Goal: Task Accomplishment & Management: Complete application form

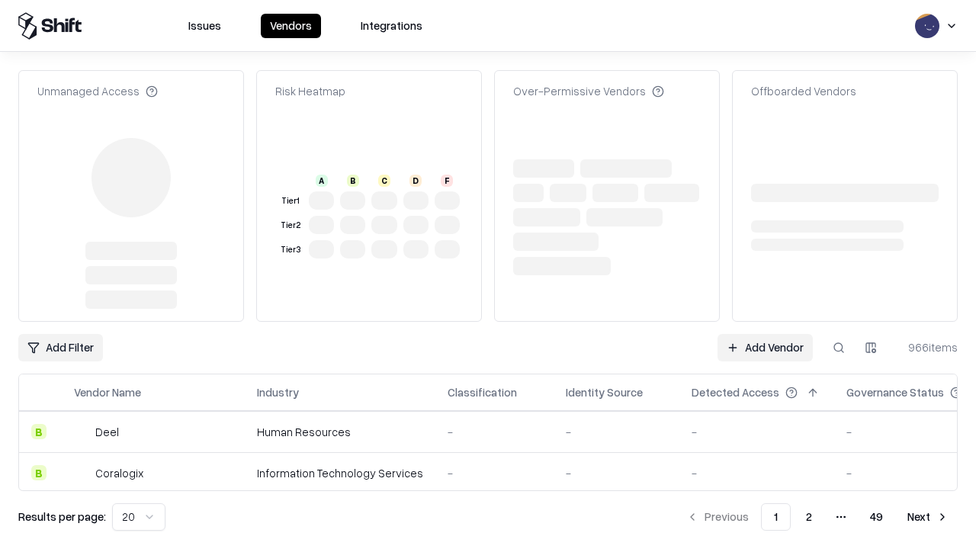
click at [765, 334] on link "Add Vendor" at bounding box center [765, 347] width 95 height 27
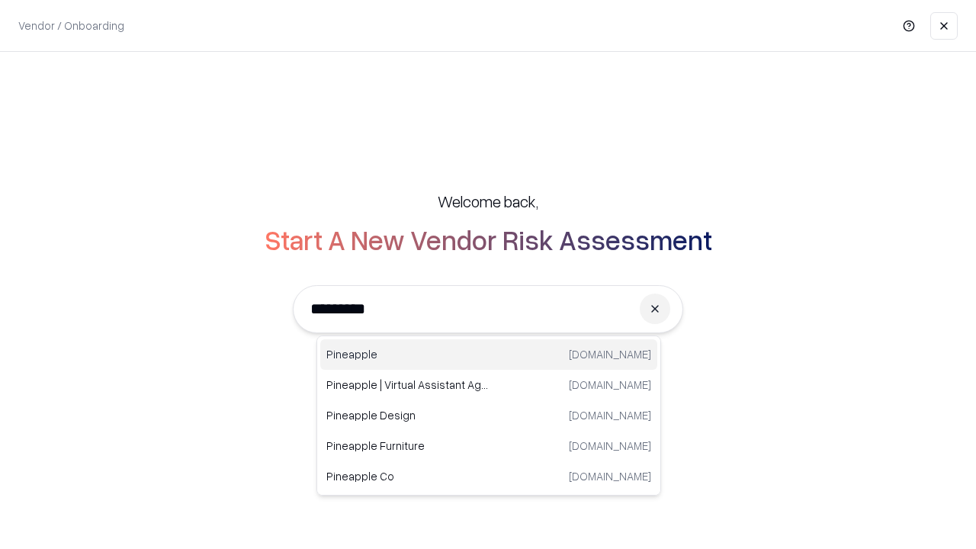
click at [489, 355] on div "Pineapple [DOMAIN_NAME]" at bounding box center [488, 354] width 337 height 31
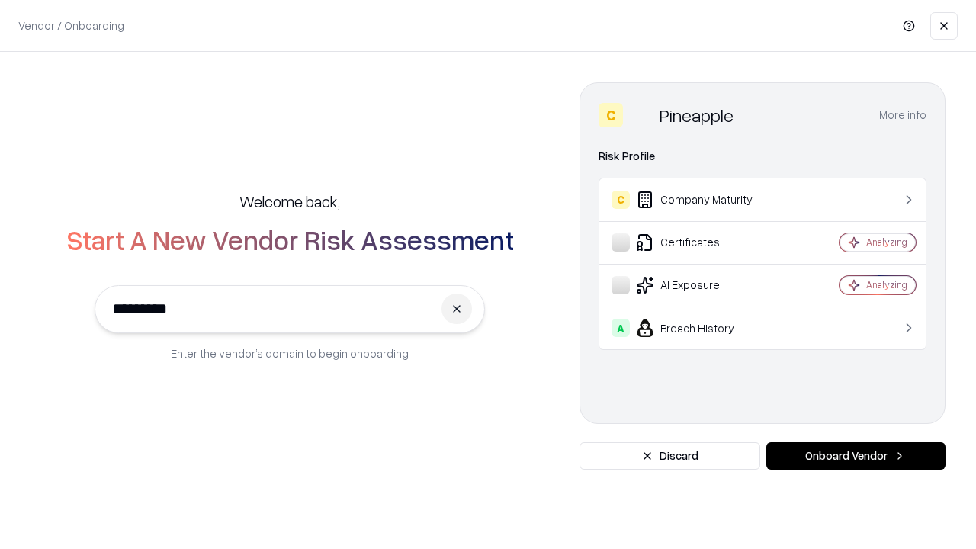
type input "*********"
click at [856, 456] on button "Onboard Vendor" at bounding box center [855, 455] width 179 height 27
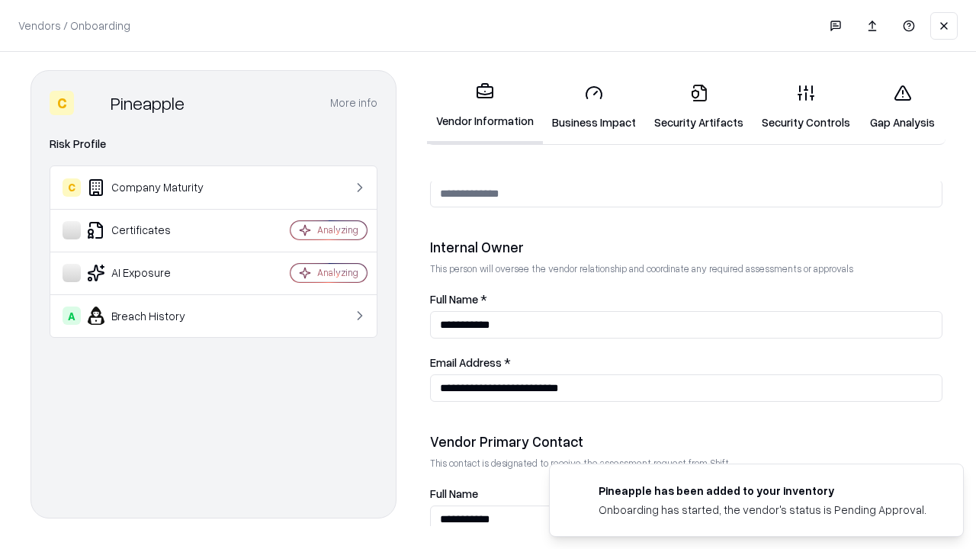
scroll to position [790, 0]
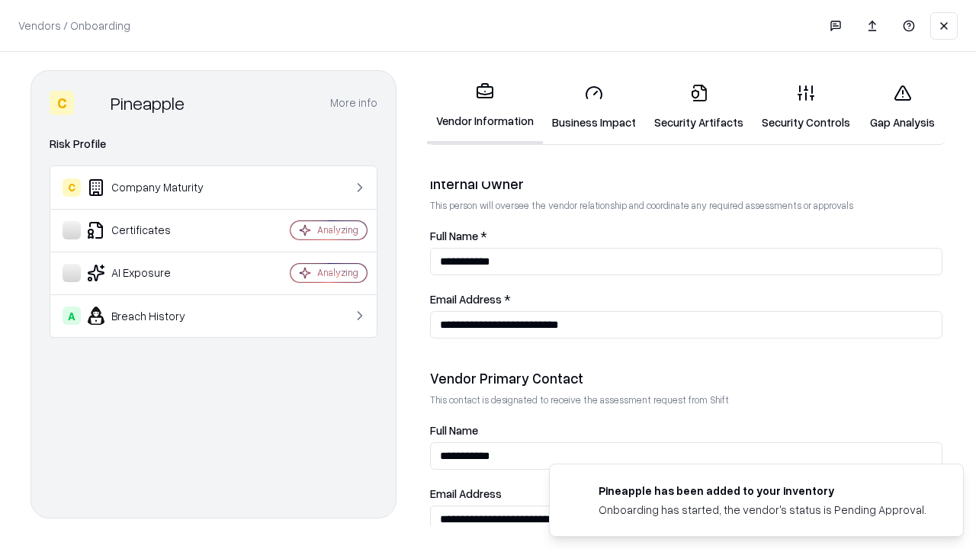
click at [594, 107] on link "Business Impact" at bounding box center [594, 107] width 102 height 71
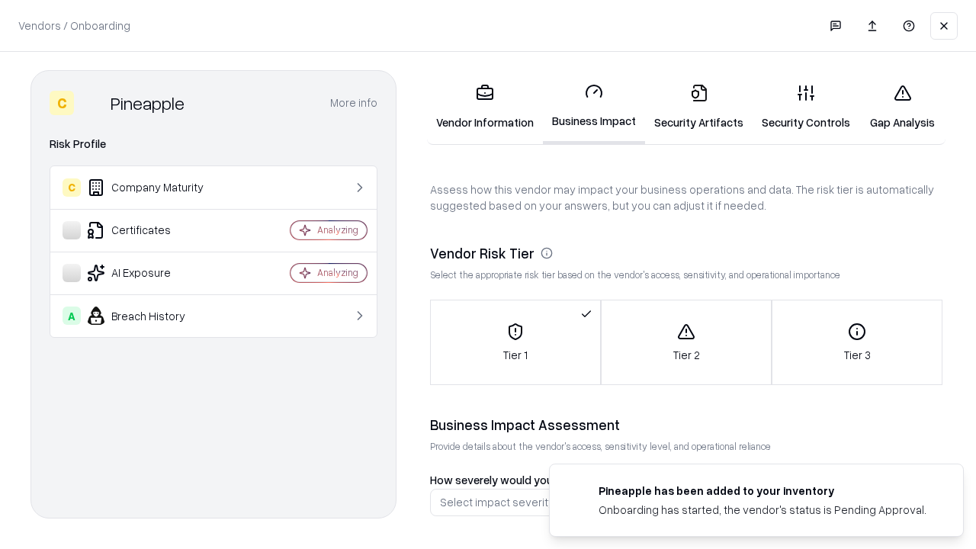
click at [902, 107] on link "Gap Analysis" at bounding box center [902, 107] width 86 height 71
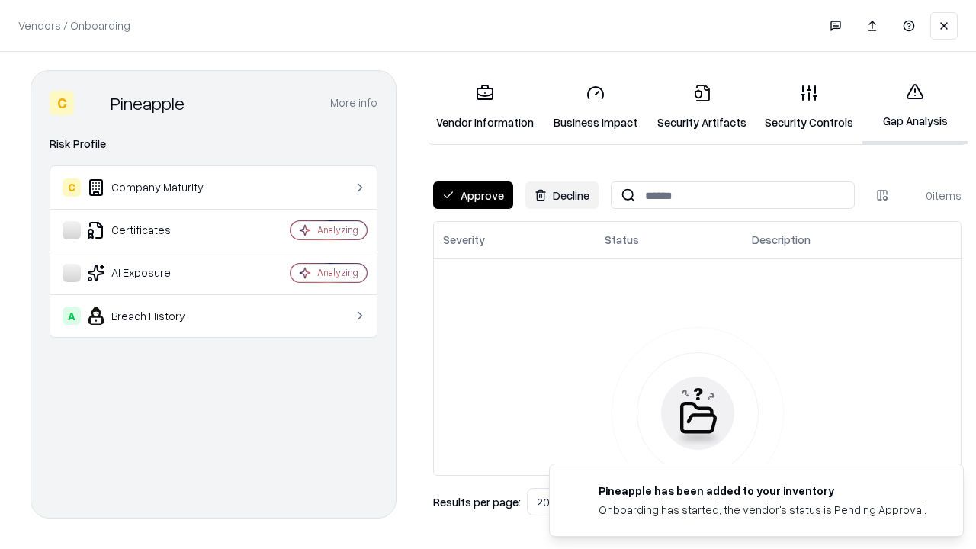
click at [473, 195] on button "Approve" at bounding box center [473, 194] width 80 height 27
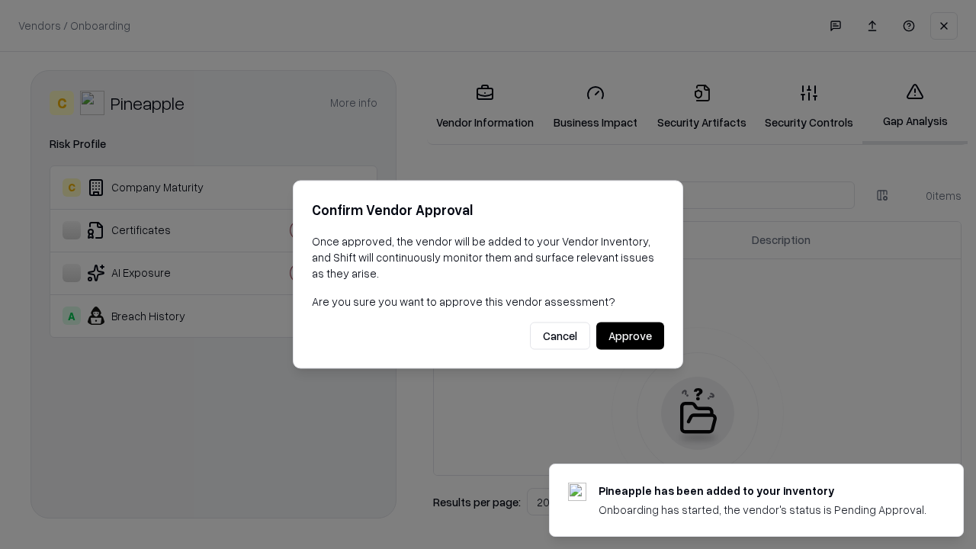
click at [630, 336] on button "Approve" at bounding box center [630, 336] width 68 height 27
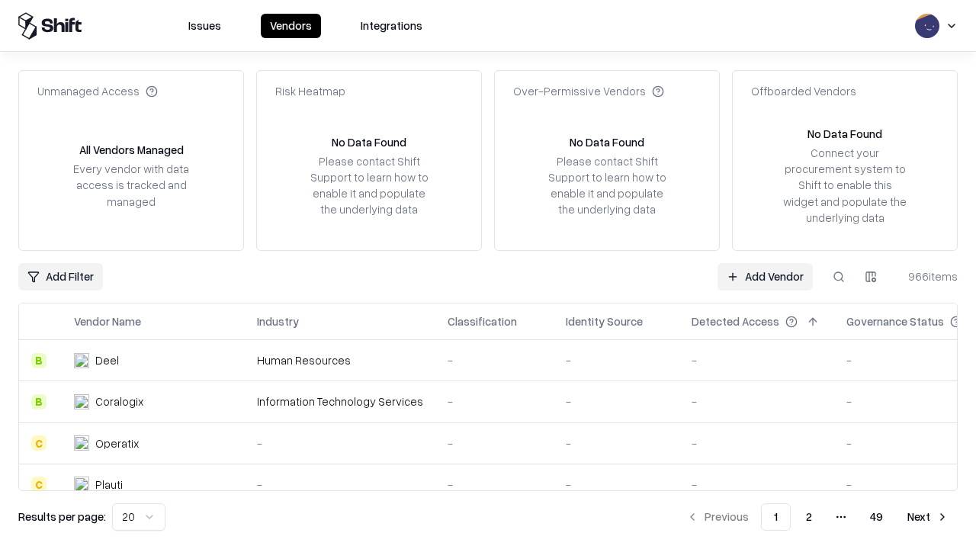
type input "*********"
click at [765, 276] on link "Add Vendor" at bounding box center [765, 276] width 95 height 27
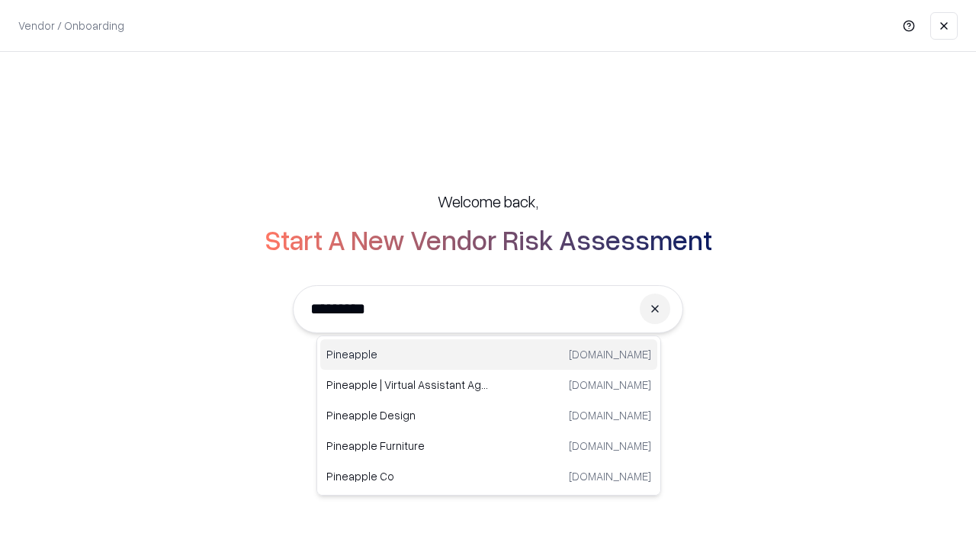
click at [489, 355] on div "Pineapple [DOMAIN_NAME]" at bounding box center [488, 354] width 337 height 31
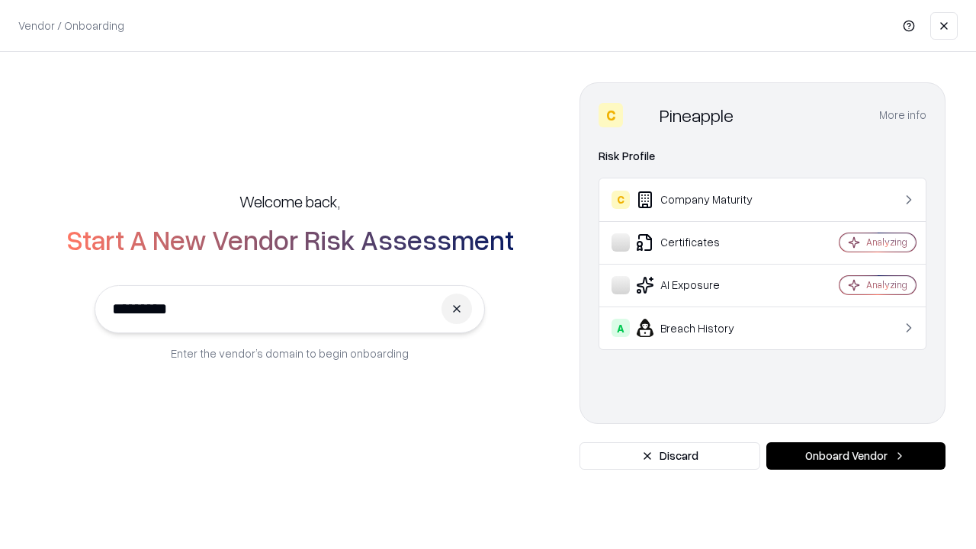
type input "*********"
click at [856, 456] on button "Onboard Vendor" at bounding box center [855, 455] width 179 height 27
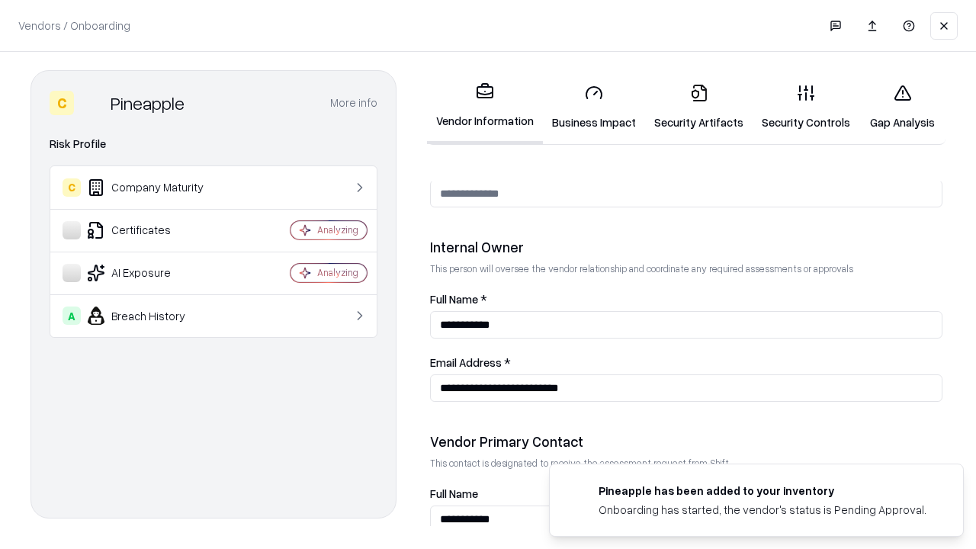
scroll to position [790, 0]
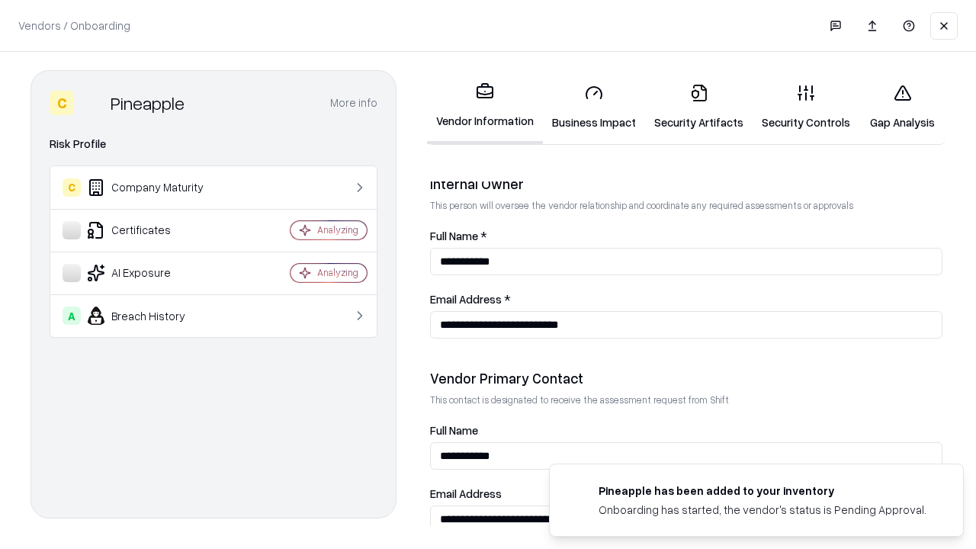
click at [902, 107] on link "Gap Analysis" at bounding box center [902, 107] width 86 height 71
